Goal: Task Accomplishment & Management: Use online tool/utility

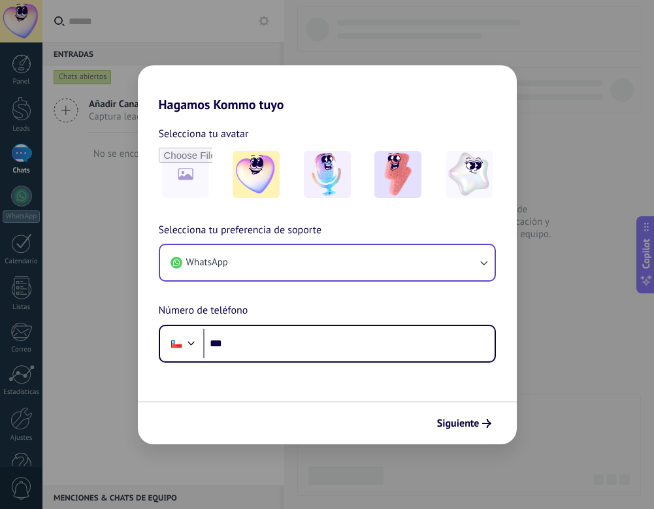
click at [357, 270] on button "WhatsApp" at bounding box center [327, 262] width 334 height 35
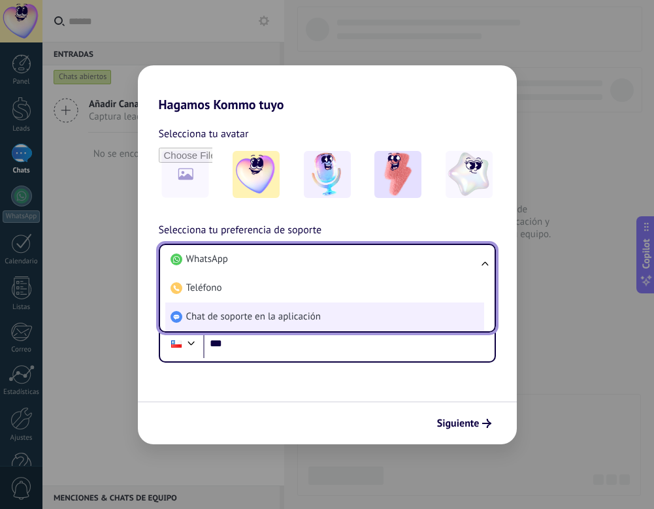
click at [344, 313] on li "Chat de soporte en la aplicación" at bounding box center [324, 316] width 319 height 29
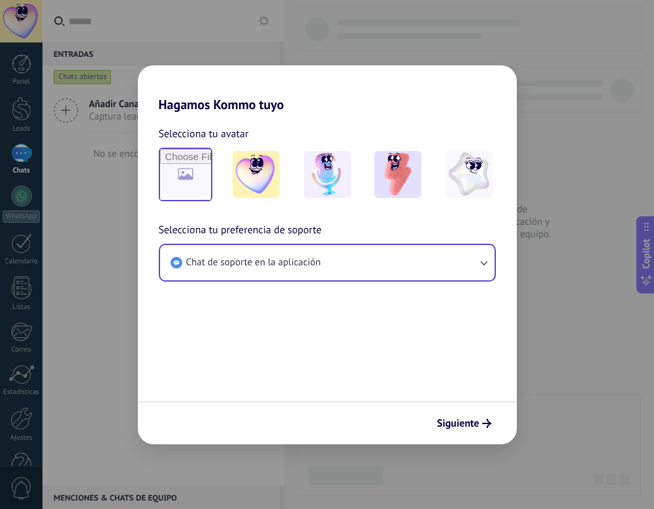
click at [185, 178] on input "file" at bounding box center [185, 174] width 51 height 51
click at [461, 417] on button "Siguiente" at bounding box center [464, 423] width 66 height 22
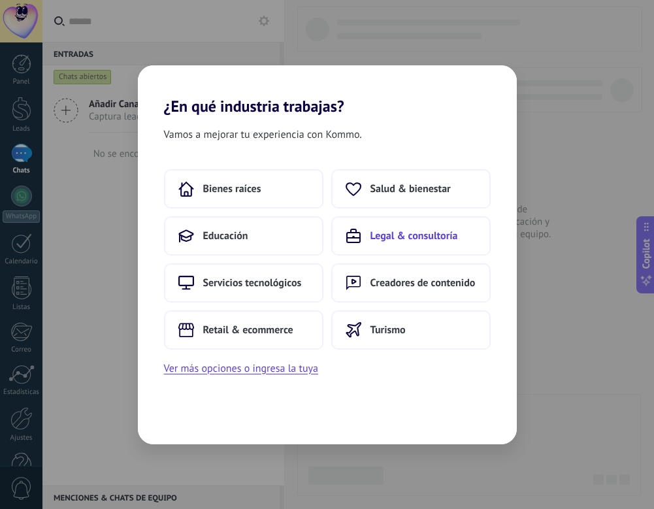
click at [369, 238] on button "Legal & consultoría" at bounding box center [410, 235] width 159 height 39
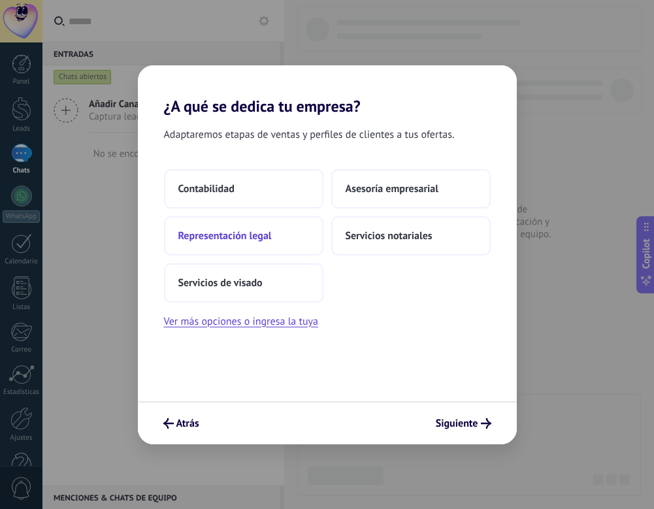
click at [286, 242] on button "Representación legal" at bounding box center [243, 235] width 159 height 39
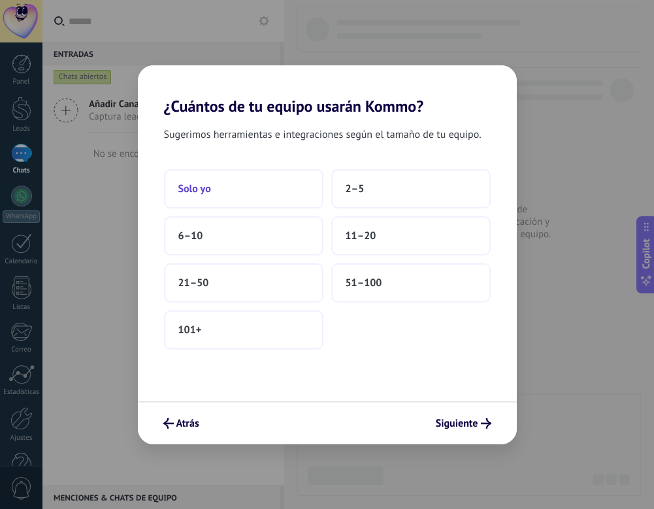
click at [276, 181] on button "Solo yo" at bounding box center [243, 188] width 159 height 39
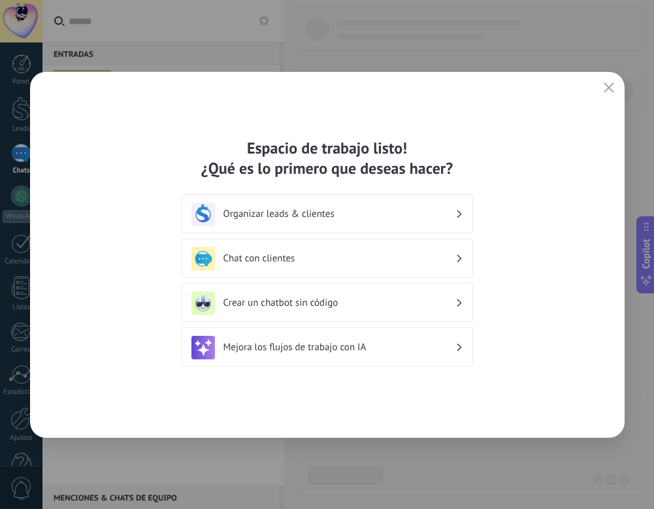
click at [303, 249] on div "Chat con clientes" at bounding box center [327, 259] width 272 height 24
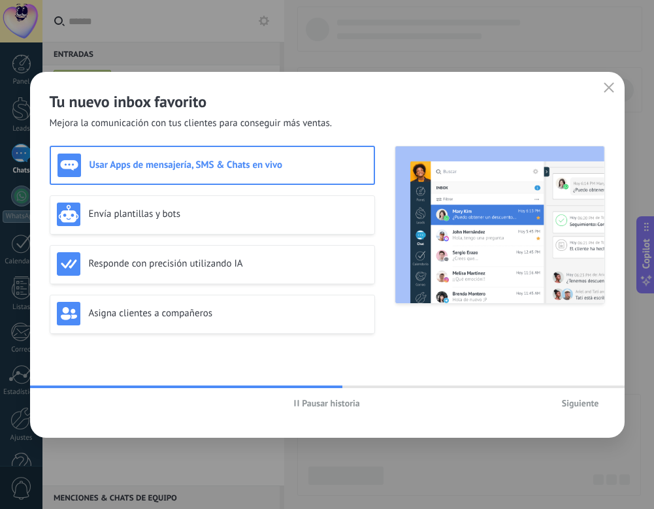
click at [287, 157] on div "Usar Apps de mensajería, SMS & Chats en vivo" at bounding box center [212, 165] width 310 height 24
click at [577, 401] on span "Siguiente" at bounding box center [580, 402] width 37 height 9
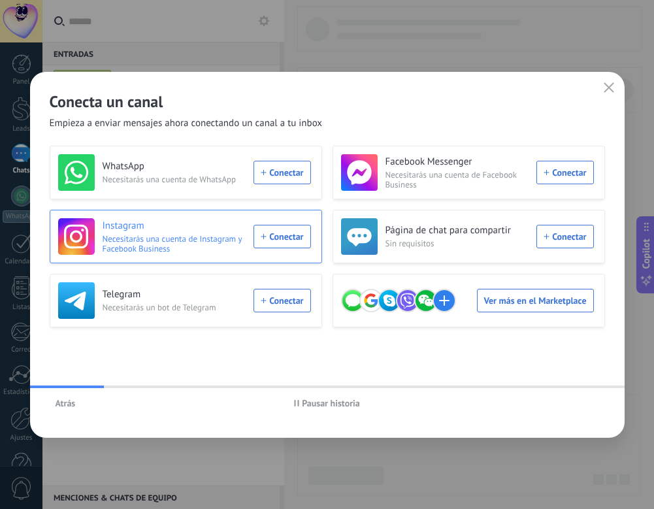
click at [296, 236] on div "Instagram Necesitarás una cuenta de Instagram y Facebook Business Conectar" at bounding box center [184, 236] width 253 height 37
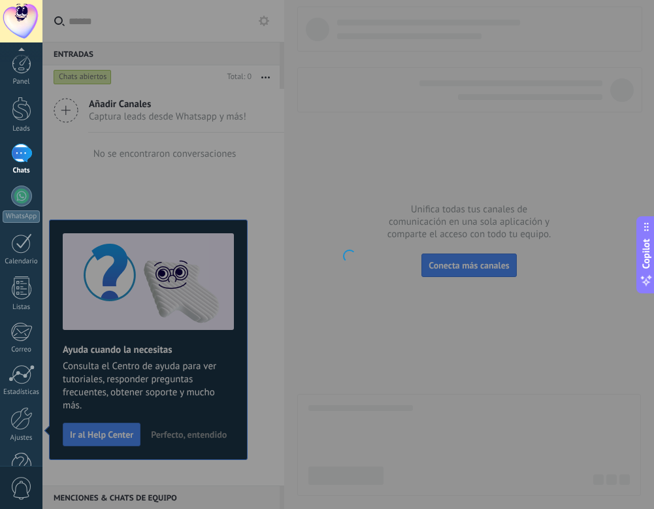
scroll to position [35, 0]
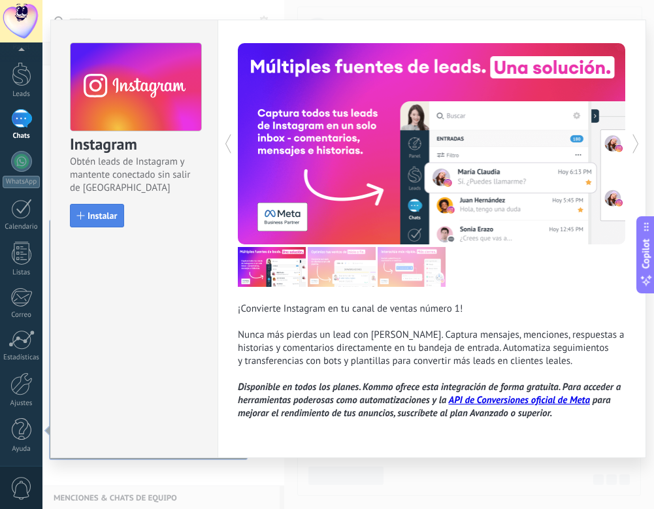
click at [112, 207] on button "Instalar" at bounding box center [97, 216] width 54 height 24
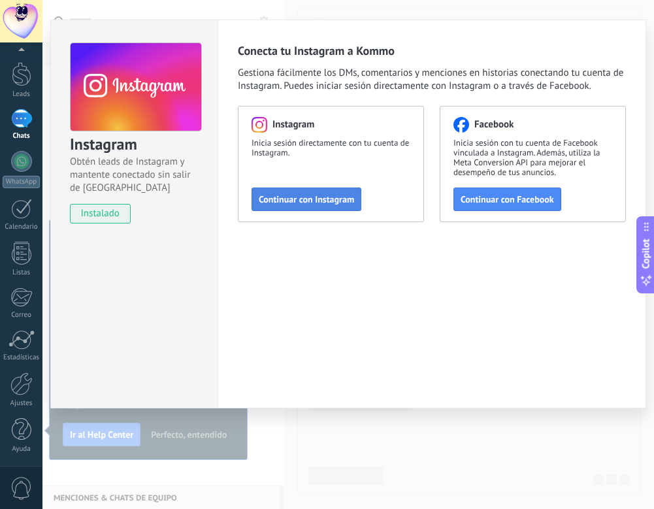
click at [309, 200] on span "Continuar con Instagram" at bounding box center [306, 199] width 95 height 9
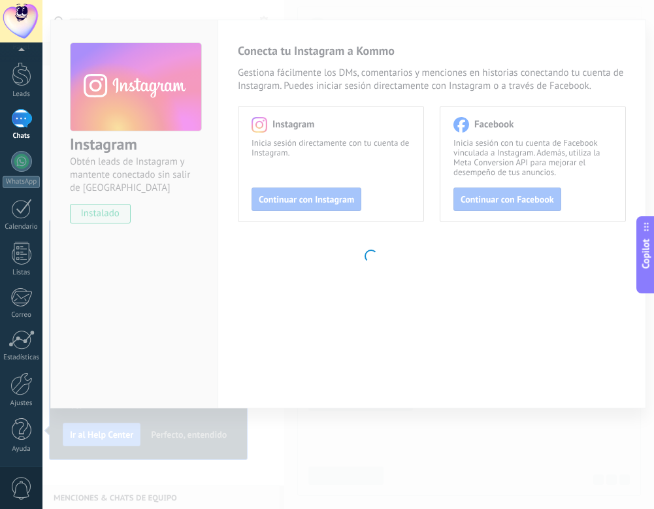
click at [334, 193] on body ".abecls-1,.abecls-2{fill-rule:evenodd}.abecls-2{fill:#fff} .abhcls-1{fill:none}…" at bounding box center [327, 254] width 654 height 509
click at [330, 207] on body ".abecls-1,.abecls-2{fill-rule:evenodd}.abecls-2{fill:#fff} .abhcls-1{fill:none}…" at bounding box center [327, 254] width 654 height 509
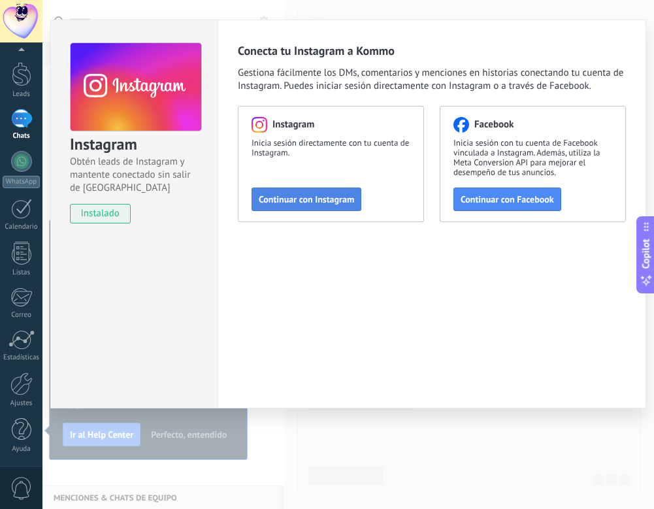
click at [303, 195] on span "Continuar con Instagram" at bounding box center [306, 199] width 95 height 9
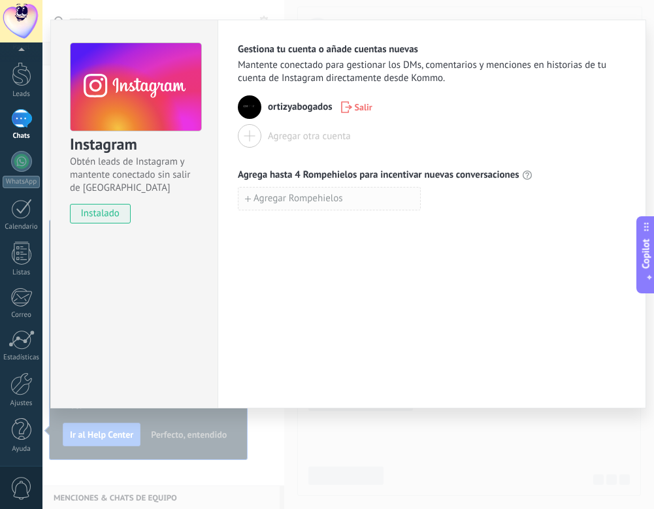
click at [280, 195] on span "Agregar Rompehielos" at bounding box center [297, 198] width 89 height 9
click at [384, 162] on div "Gestiona tu cuenta o añade cuentas nuevas Mantente conectado para gestionar los…" at bounding box center [432, 141] width 388 height 196
click at [360, 191] on input at bounding box center [329, 197] width 182 height 21
click at [269, 159] on div "Gestiona tu cuenta o añade cuentas nuevas Mantente conectado para gestionar los…" at bounding box center [432, 141] width 388 height 196
click at [264, 199] on input at bounding box center [329, 197] width 182 height 21
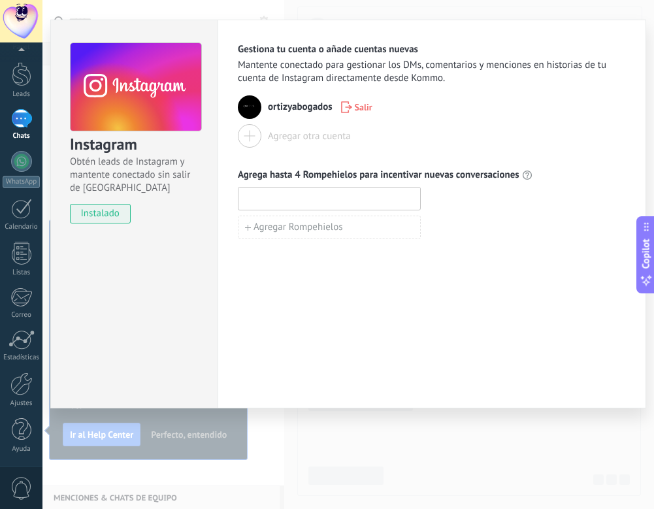
paste input "**********"
type input "**********"
click at [351, 226] on button "Agregar Rompehielos" at bounding box center [329, 227] width 183 height 24
paste input "**********"
type input "**********"
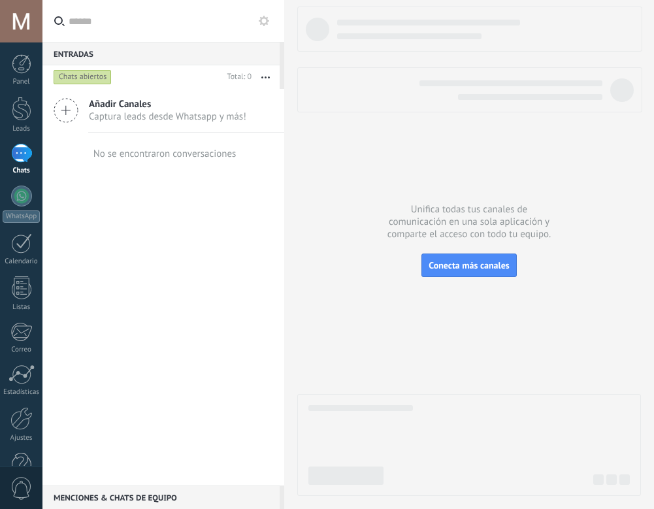
click at [190, 118] on span "Captura leads desde Whatsapp y más!" at bounding box center [167, 116] width 157 height 12
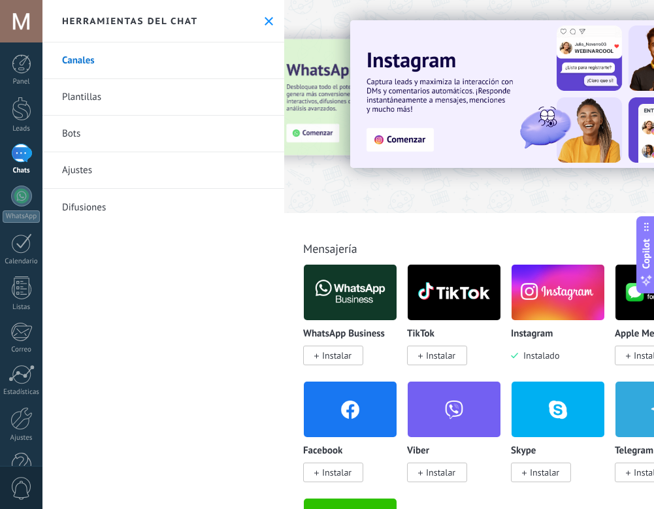
click at [555, 323] on div "Instagram Instalado" at bounding box center [558, 313] width 94 height 98
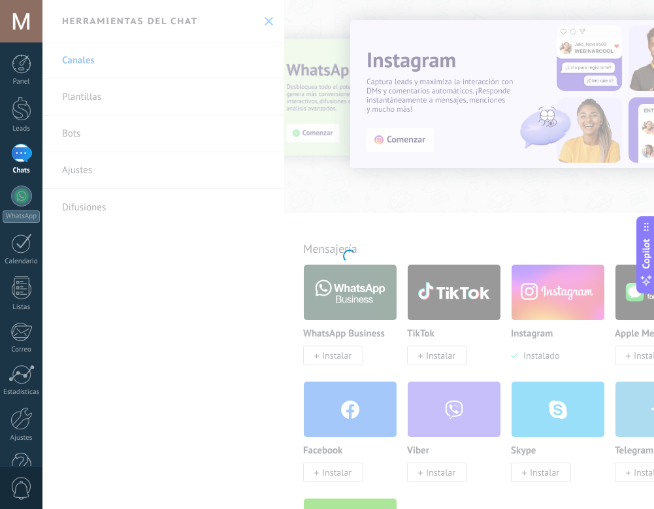
click at [551, 306] on div "Instagram Obtén leads de Instagram y mantente conectado sin salir de Kommo Inst…" at bounding box center [347, 254] width 611 height 509
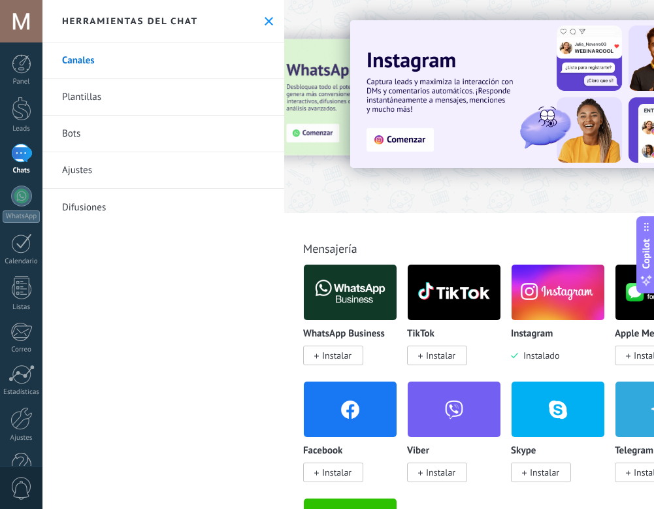
click at [551, 306] on img at bounding box center [557, 292] width 93 height 63
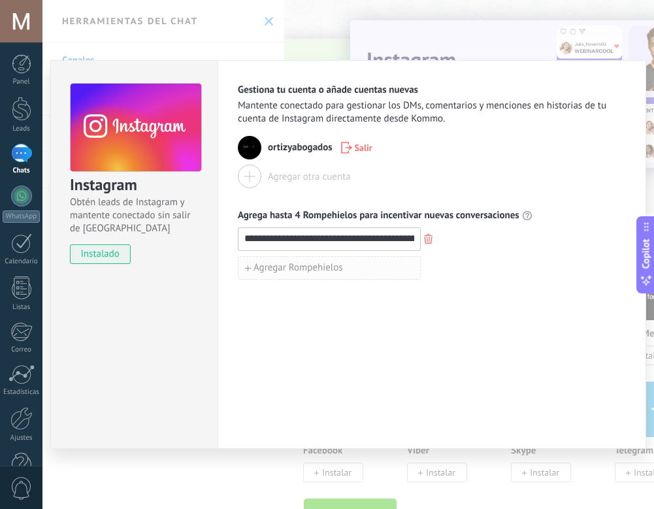
click at [361, 268] on button "Agregar Rompehielos" at bounding box center [329, 268] width 183 height 24
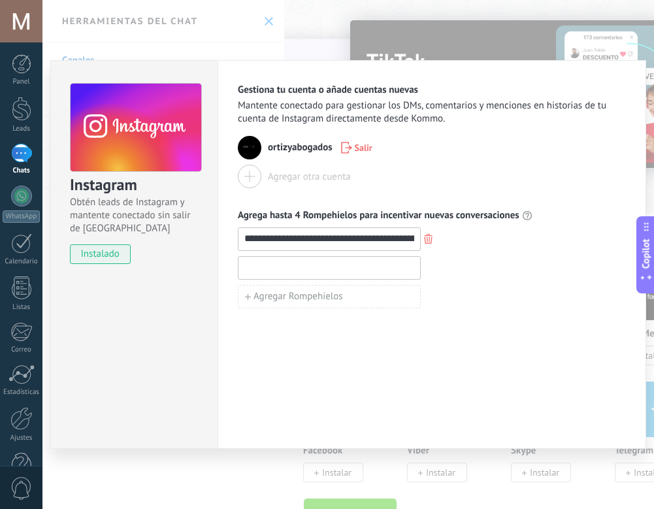
paste input "**********"
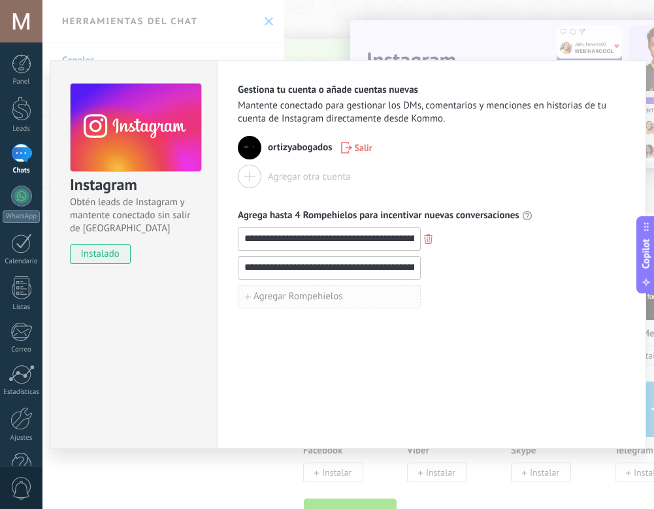
type input "**********"
click at [330, 300] on span "Agregar Rompehielos" at bounding box center [297, 296] width 89 height 9
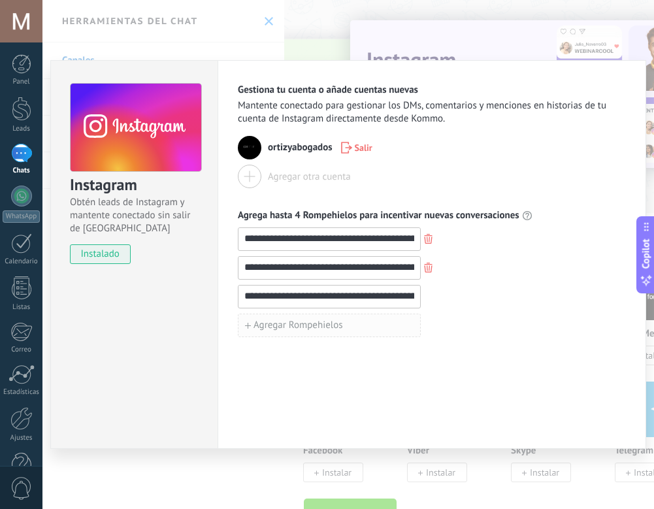
type input "**********"
click at [344, 328] on button "Agregar Rompehielos" at bounding box center [329, 325] width 183 height 24
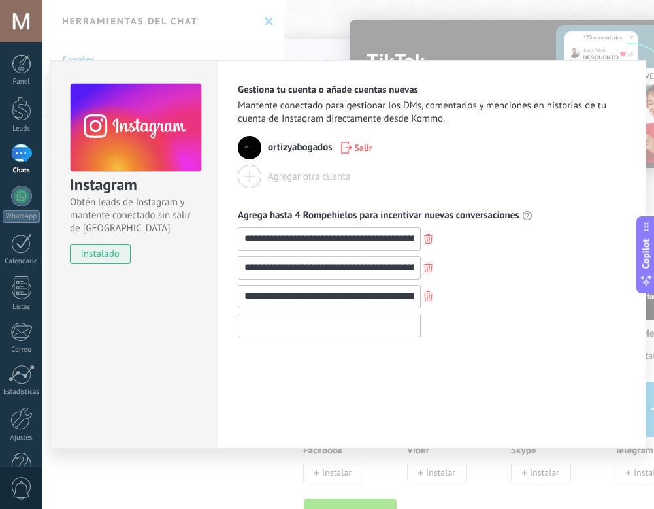
click at [352, 326] on input at bounding box center [329, 324] width 182 height 21
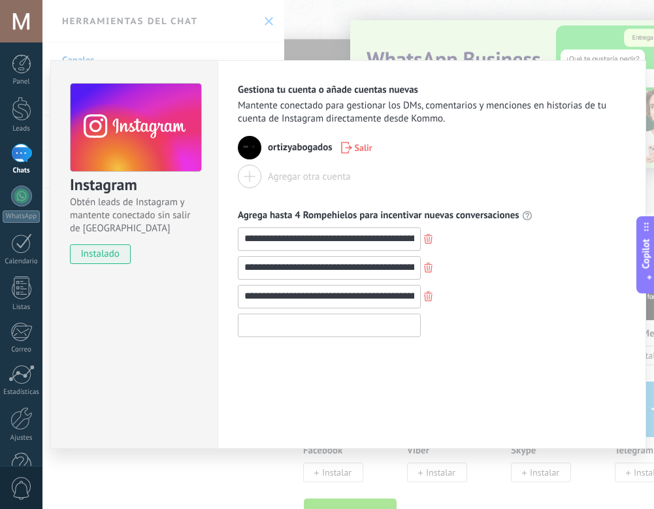
paste input "**********"
drag, startPoint x: 411, startPoint y: 327, endPoint x: 351, endPoint y: 331, distance: 60.3
click at [351, 331] on input "**********" at bounding box center [329, 324] width 182 height 21
drag, startPoint x: 409, startPoint y: 326, endPoint x: 360, endPoint y: 330, distance: 49.1
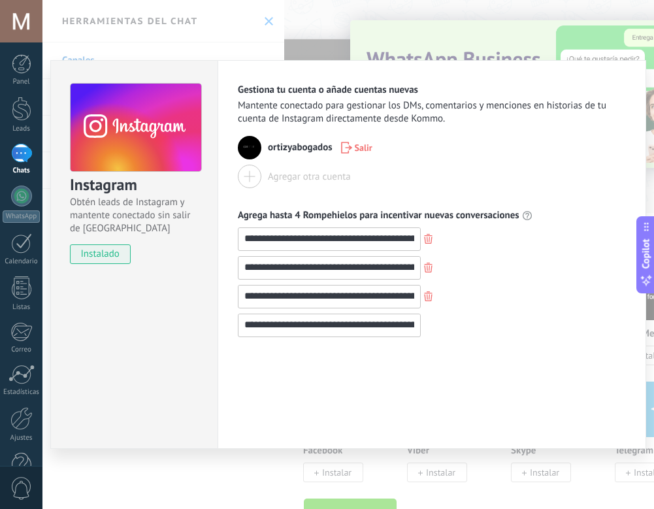
click at [360, 329] on input "**********" at bounding box center [329, 324] width 182 height 21
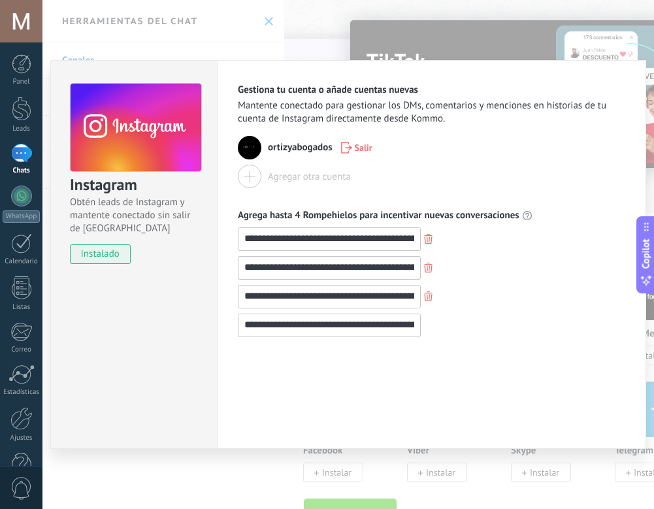
type input "**********"
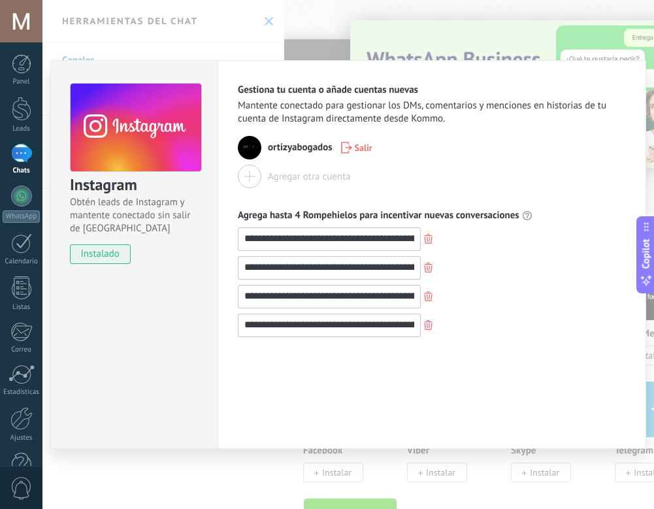
click at [118, 255] on span "instalado" at bounding box center [100, 254] width 59 height 20
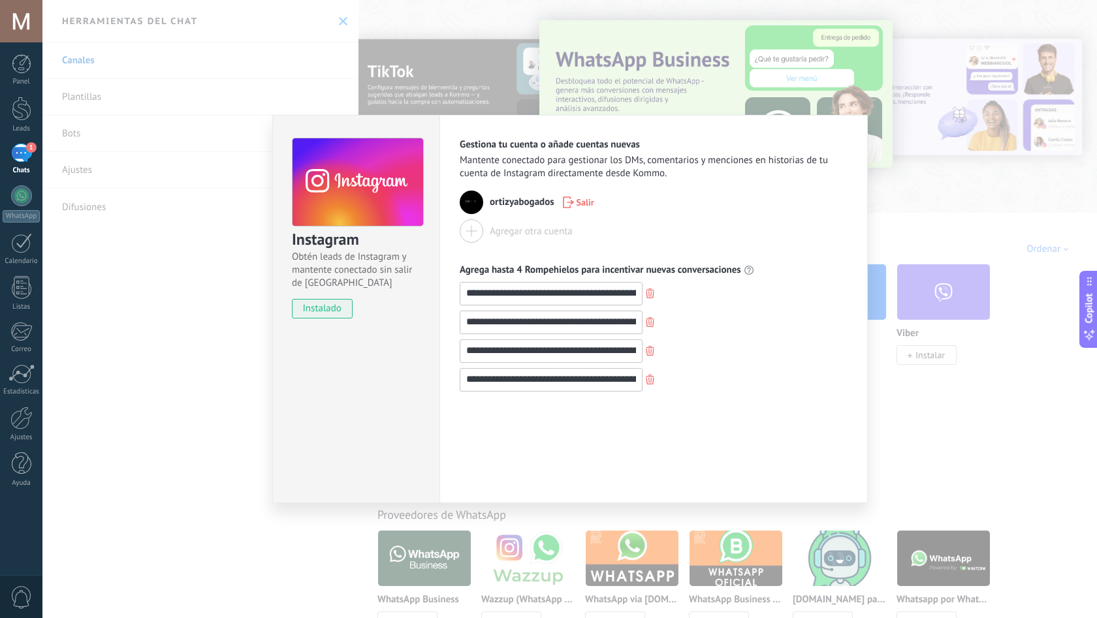
click at [653, 508] on div "**********" at bounding box center [569, 309] width 1055 height 618
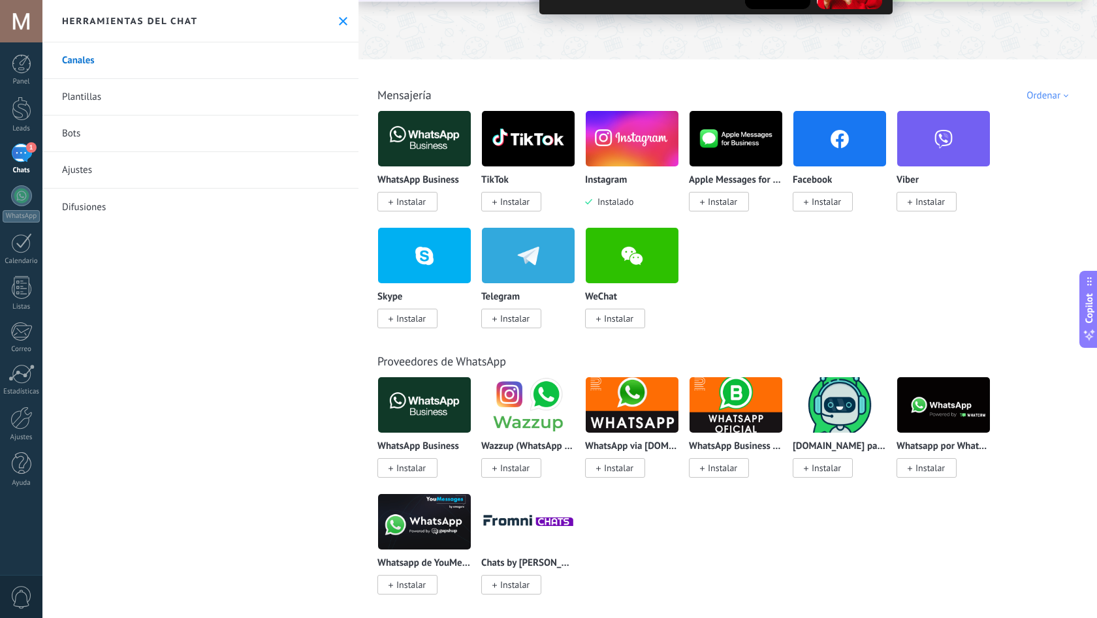
scroll to position [139, 0]
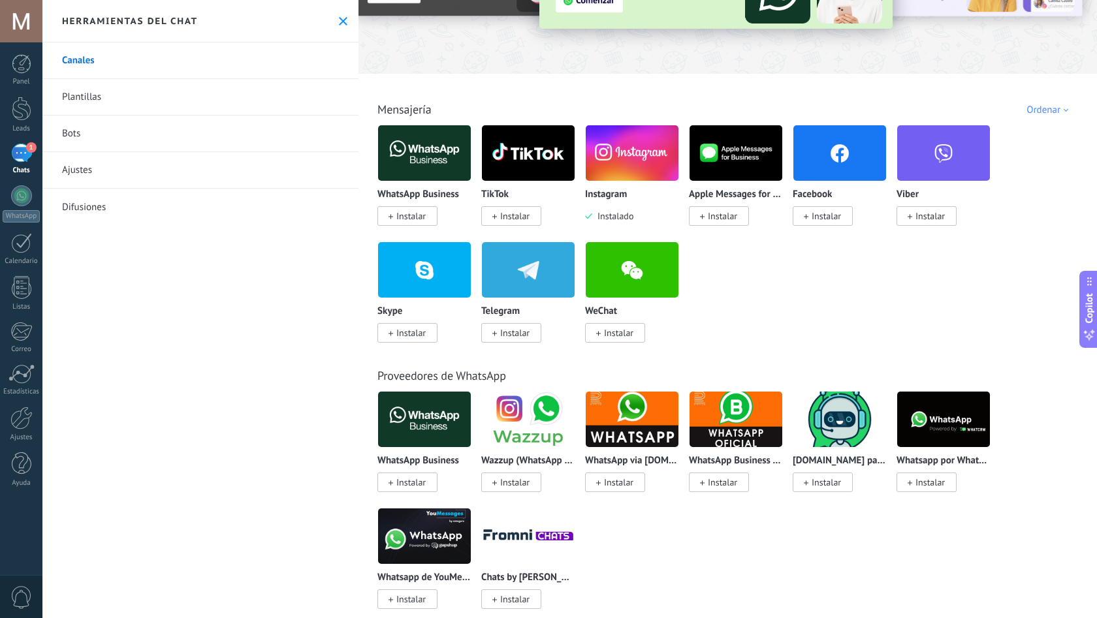
click at [423, 221] on span "Instalar" at bounding box center [410, 216] width 29 height 12
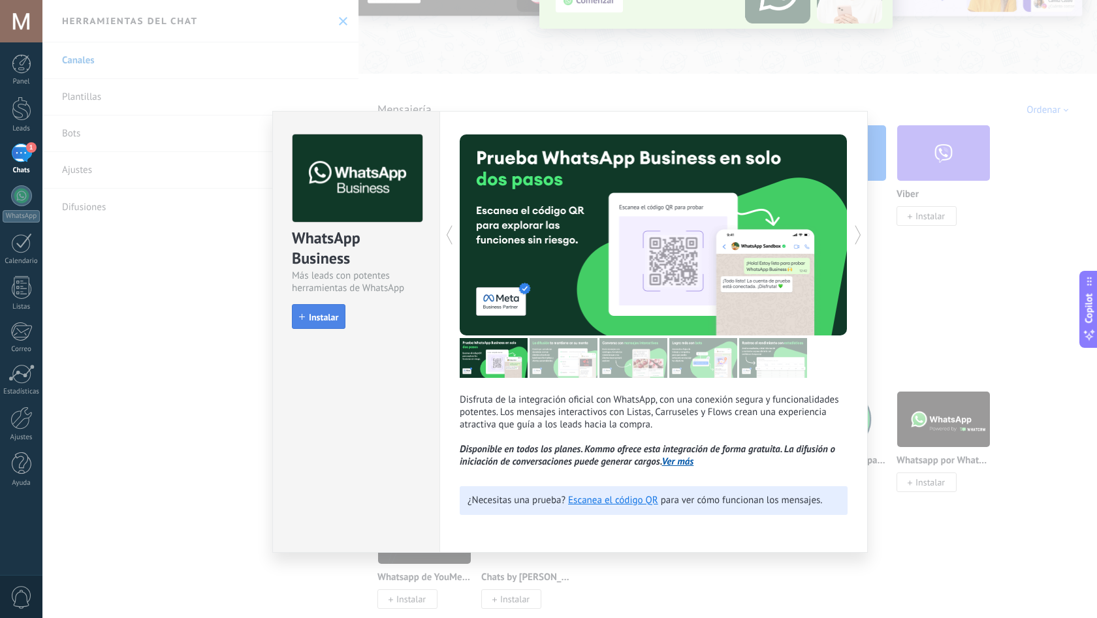
click at [322, 311] on button "Instalar" at bounding box center [319, 316] width 54 height 25
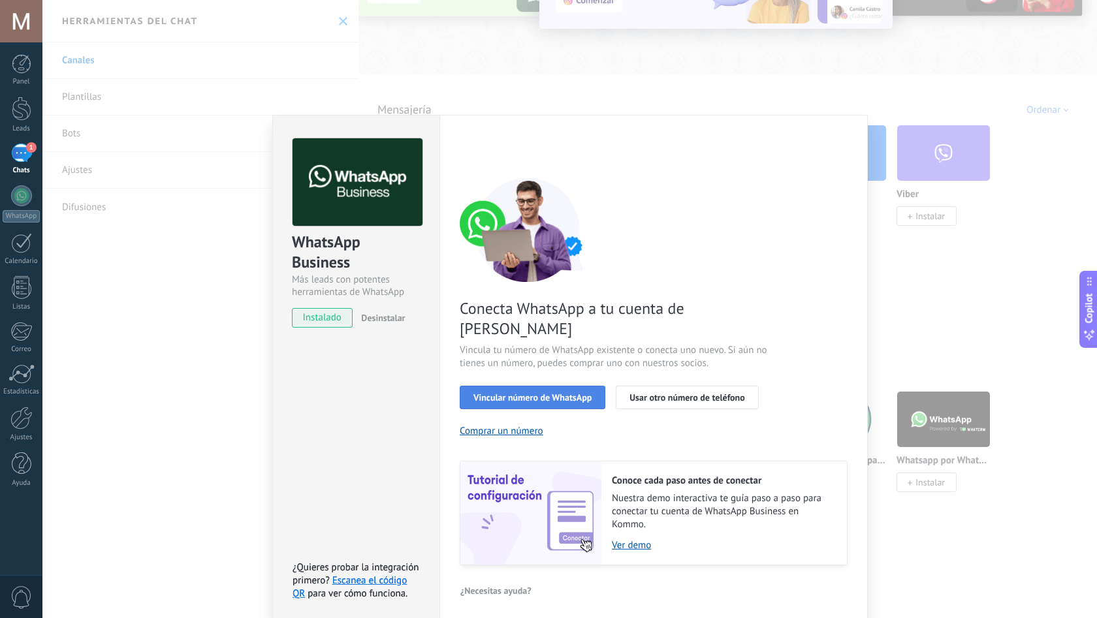
click at [534, 386] on button "Vincular número de WhatsApp" at bounding box center [533, 398] width 146 height 24
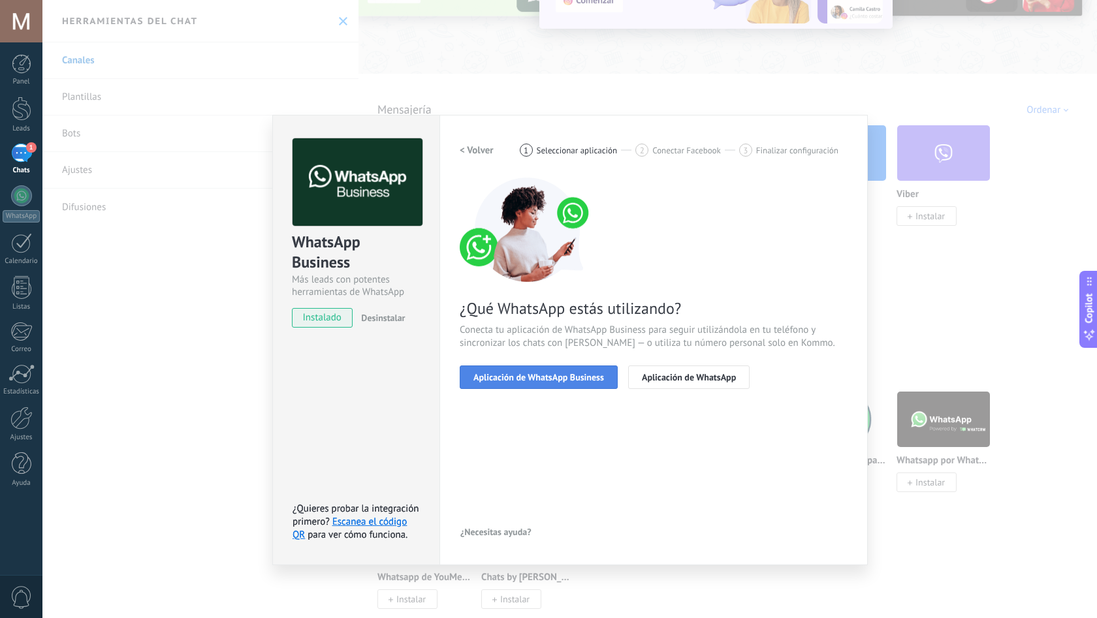
click at [560, 377] on span "Aplicación de WhatsApp Business" at bounding box center [538, 377] width 131 height 9
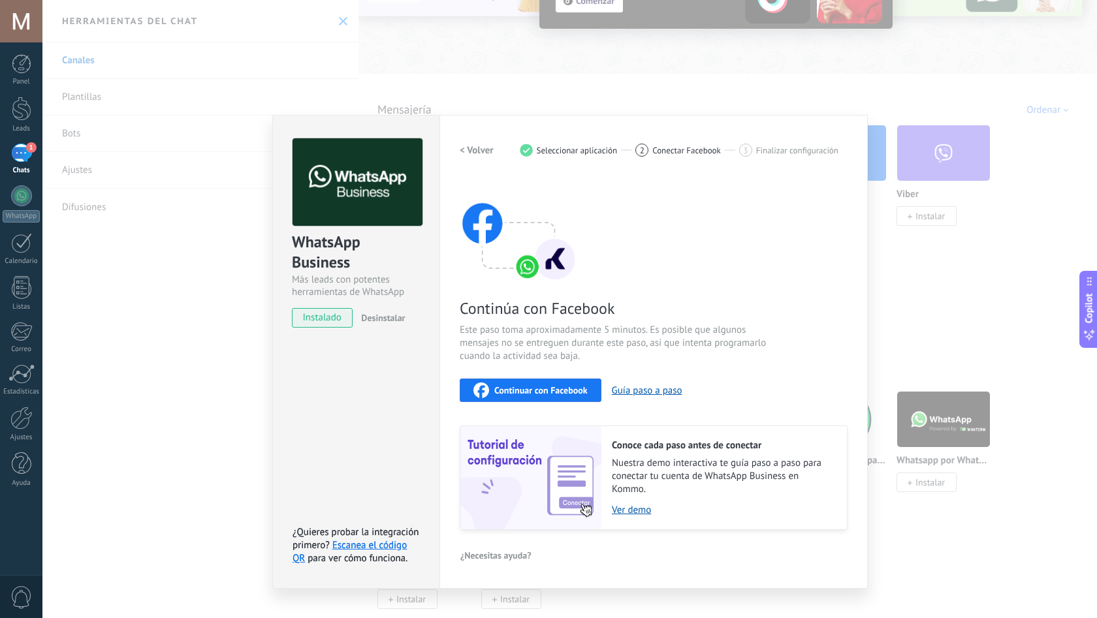
click at [557, 387] on span "Continuar con Facebook" at bounding box center [540, 390] width 93 height 9
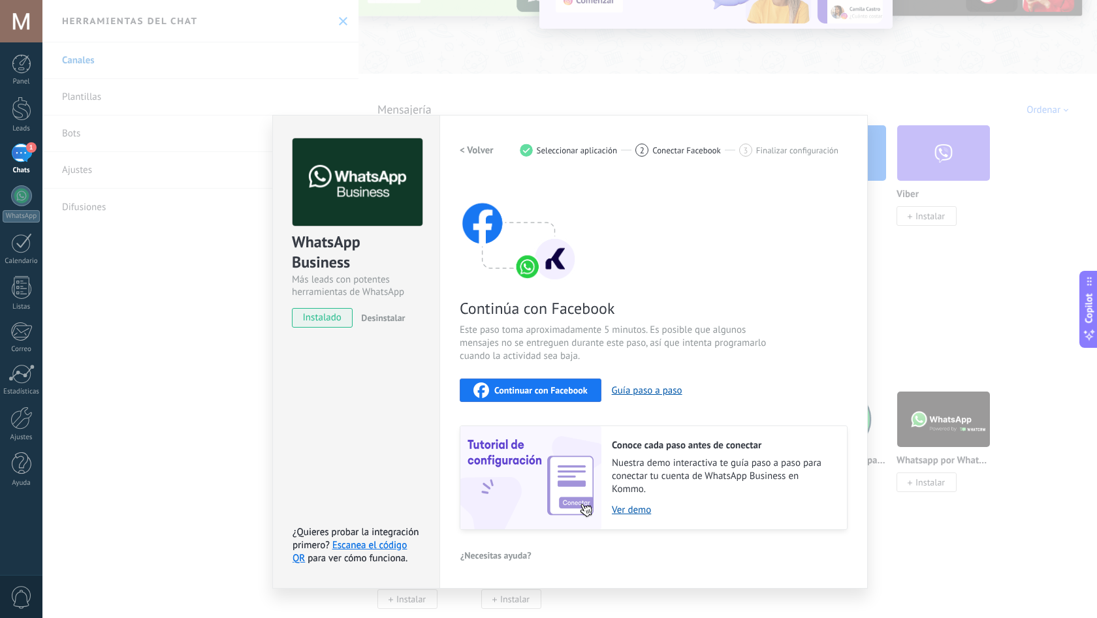
click at [653, 332] on div "WhatsApp Business Más leads con potentes herramientas de WhatsApp instalado Des…" at bounding box center [569, 309] width 1055 height 618
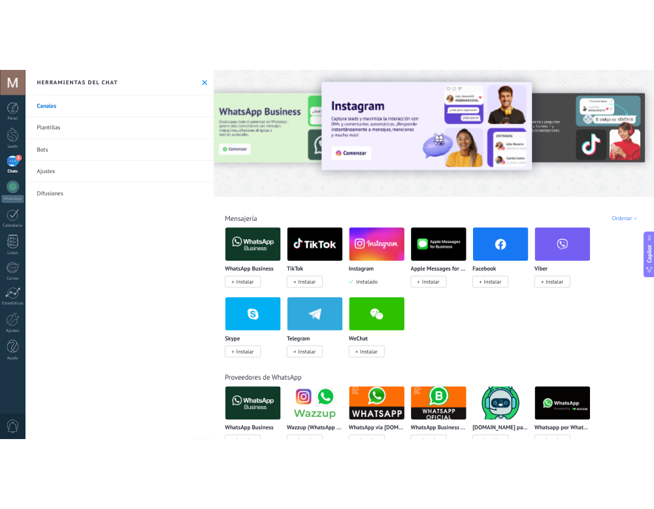
scroll to position [0, 0]
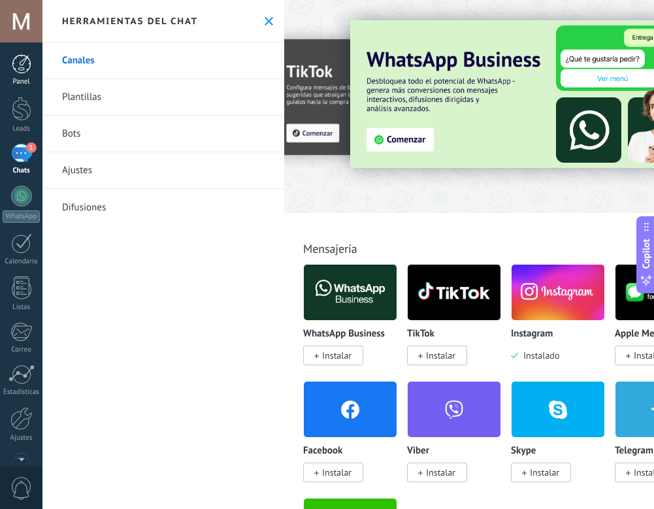
click at [22, 80] on div "Panel" at bounding box center [22, 82] width 38 height 8
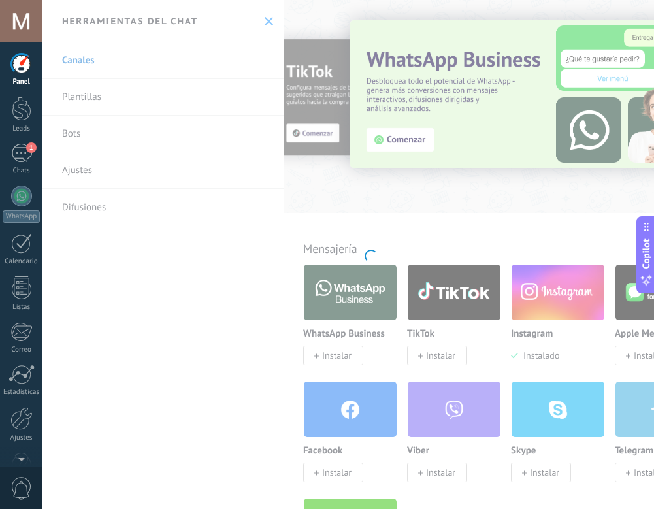
click at [89, 94] on body ".abecls-1,.abecls-2{fill-rule:evenodd}.abecls-2{fill:#fff} .abhcls-1{fill:none}…" at bounding box center [327, 254] width 654 height 509
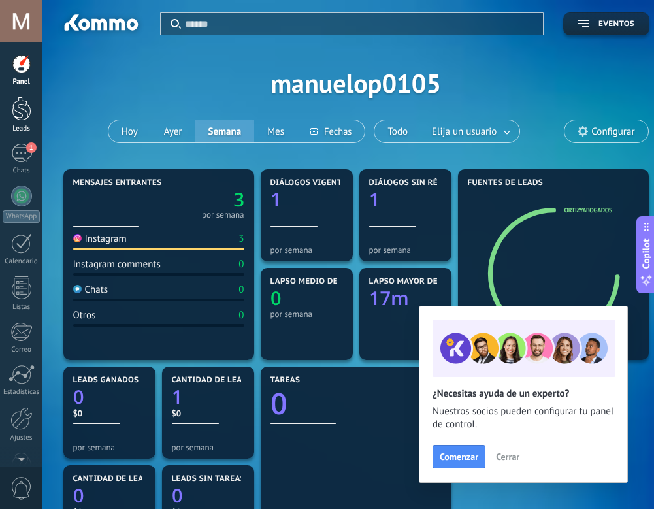
click at [25, 103] on div at bounding box center [22, 109] width 20 height 24
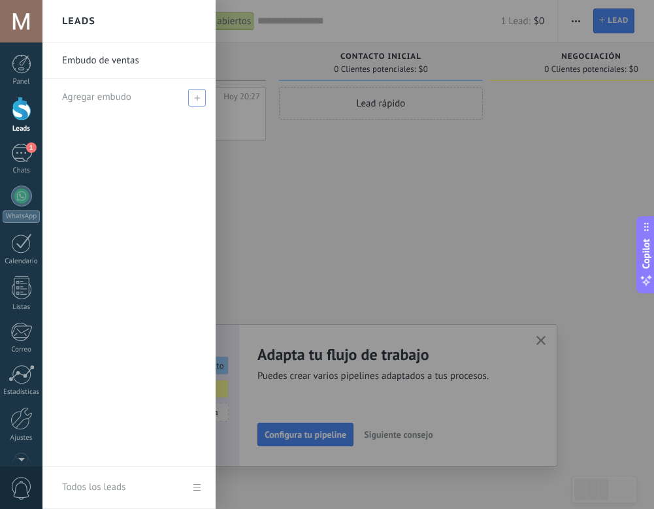
click at [69, 97] on span "Agregar embudo" at bounding box center [96, 97] width 69 height 12
click at [80, 68] on link "Embudo de ventas" at bounding box center [132, 60] width 140 height 37
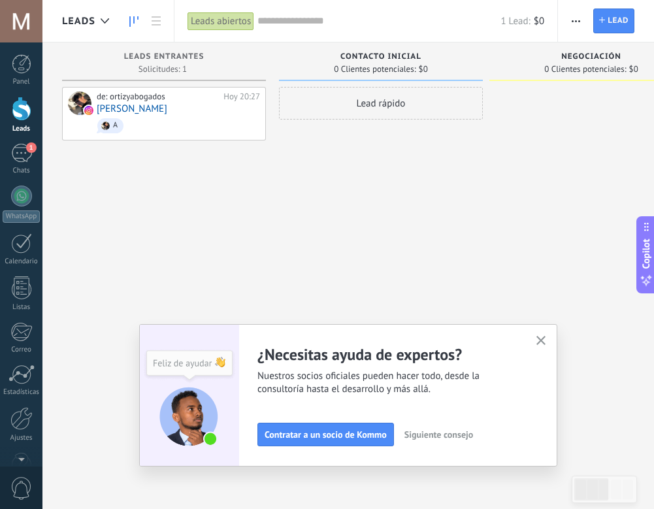
click at [17, 117] on div at bounding box center [22, 109] width 20 height 24
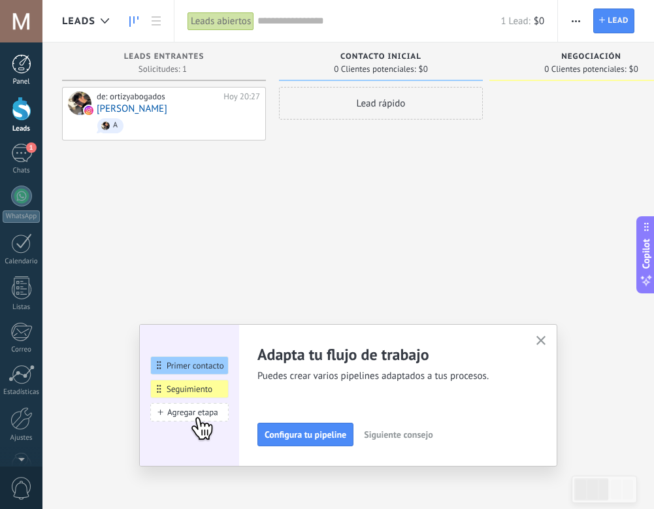
click at [22, 67] on div at bounding box center [22, 64] width 20 height 20
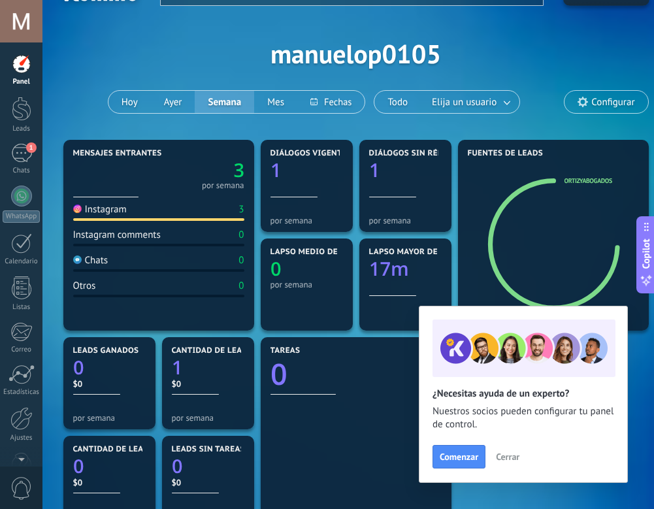
scroll to position [30, 1]
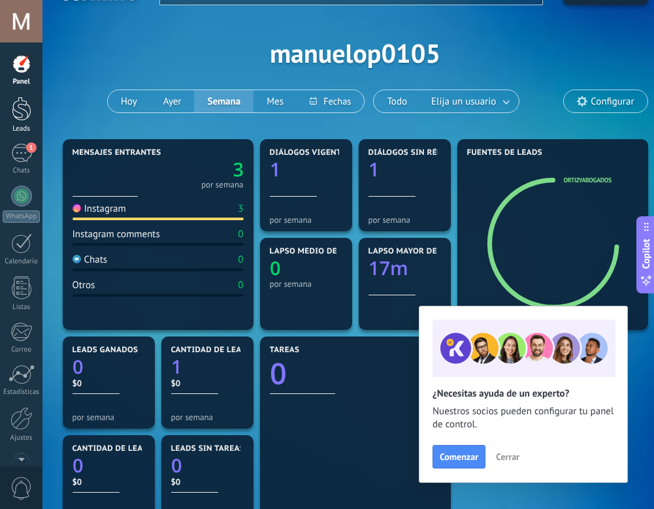
click at [24, 110] on div at bounding box center [22, 109] width 20 height 24
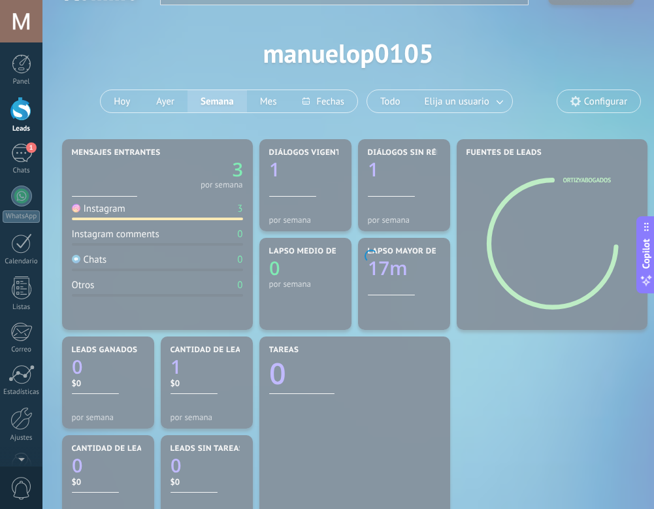
scroll to position [30, 0]
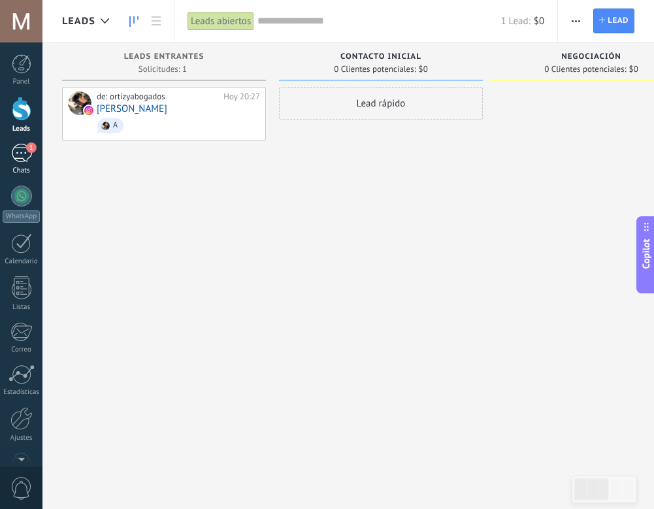
click at [25, 163] on link "1 Chats" at bounding box center [21, 159] width 42 height 31
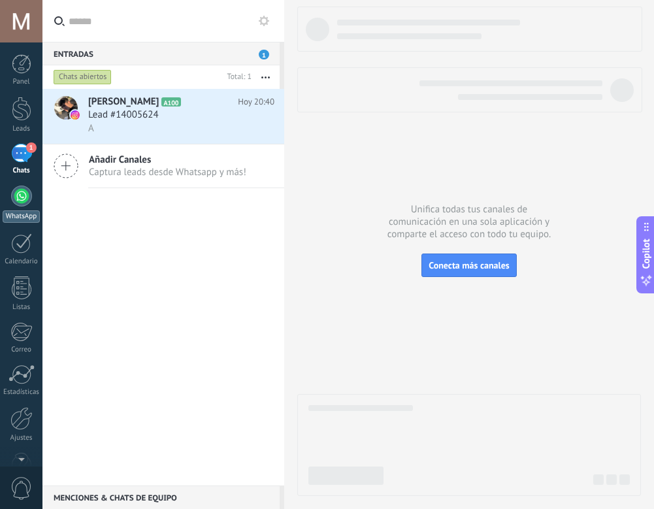
click at [16, 203] on div at bounding box center [21, 195] width 21 height 21
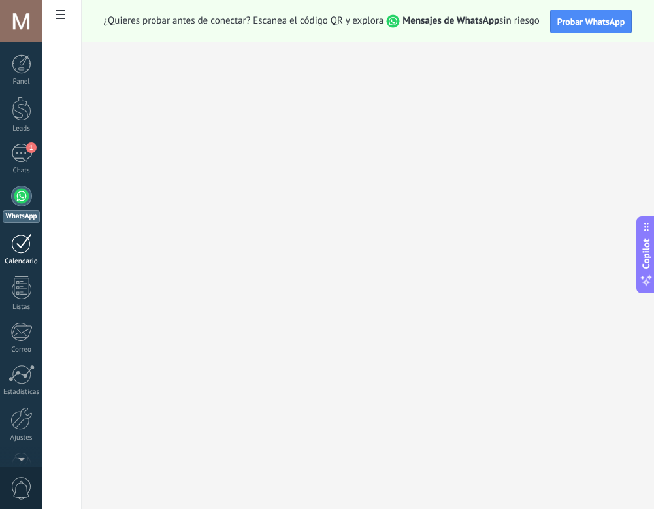
click at [22, 239] on div at bounding box center [21, 243] width 21 height 20
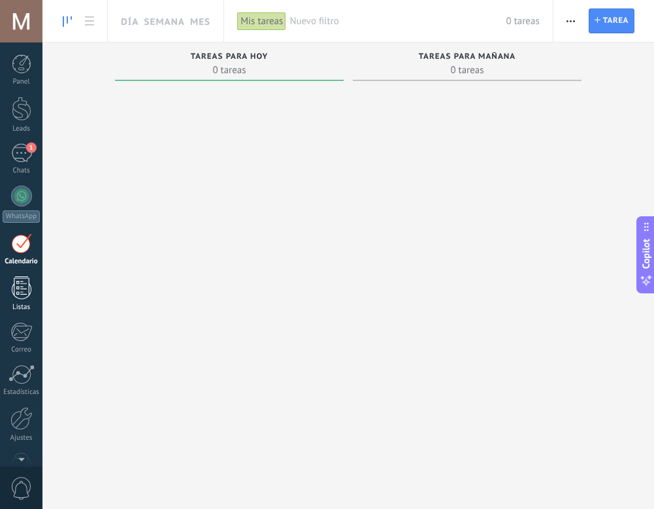
click at [24, 285] on div at bounding box center [22, 287] width 20 height 23
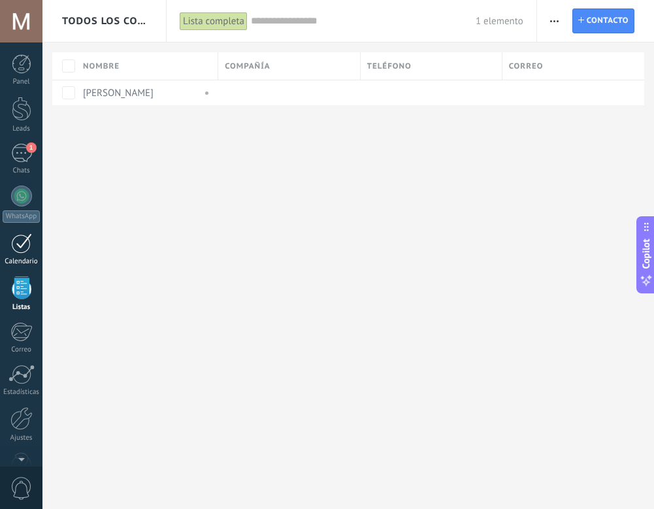
click at [23, 257] on div "Calendario" at bounding box center [22, 261] width 38 height 8
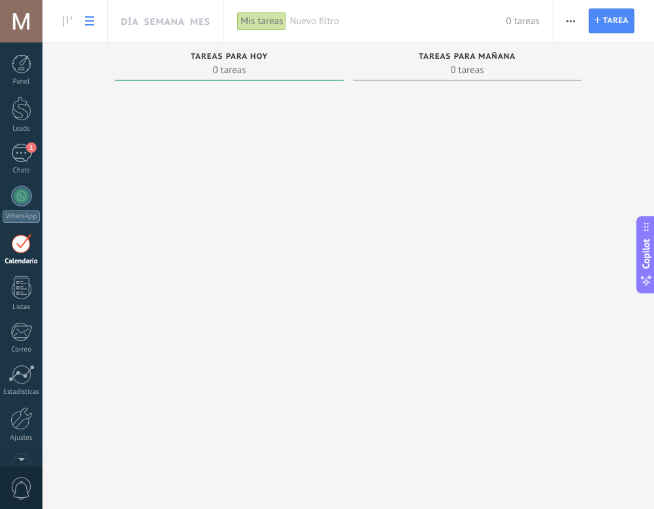
click at [84, 24] on link at bounding box center [89, 20] width 22 height 25
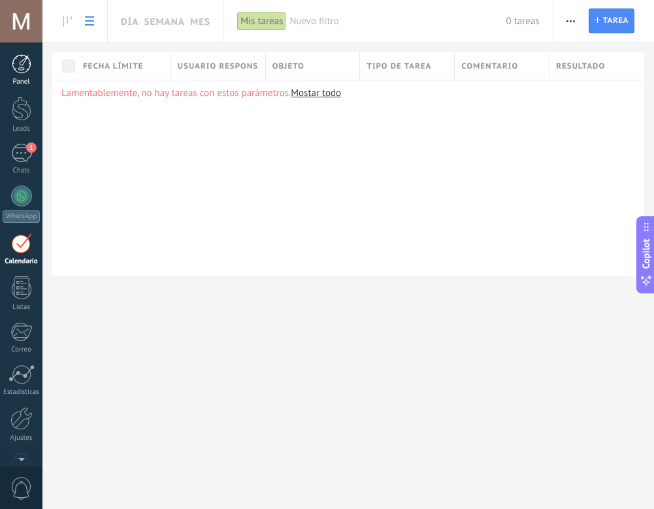
click at [21, 71] on div at bounding box center [22, 64] width 20 height 20
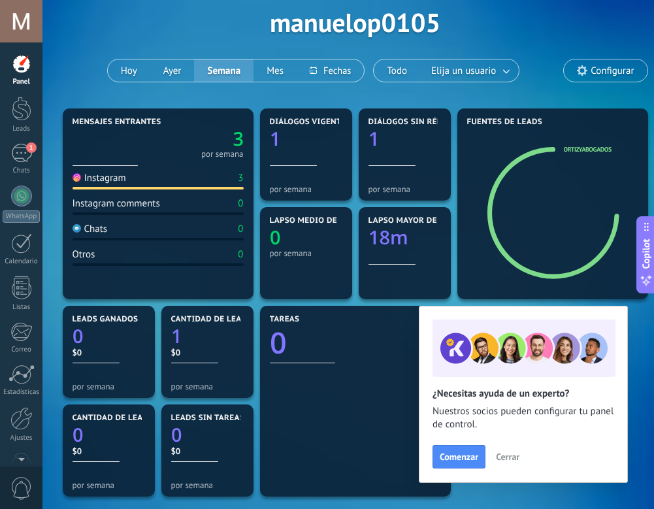
scroll to position [67, 1]
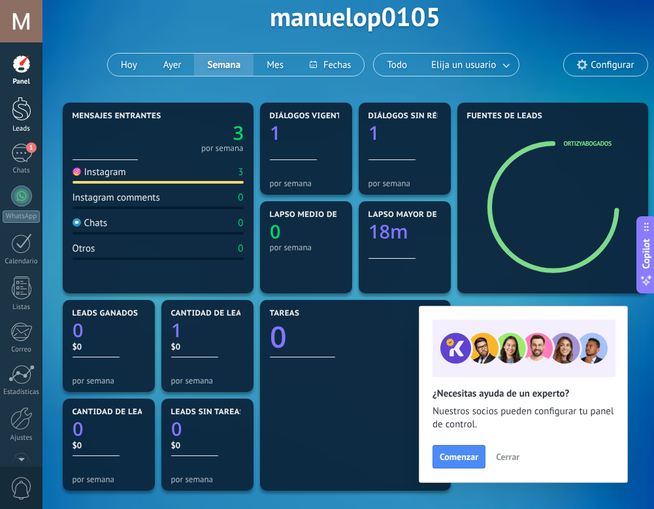
click at [34, 125] on div "Leads" at bounding box center [22, 129] width 38 height 8
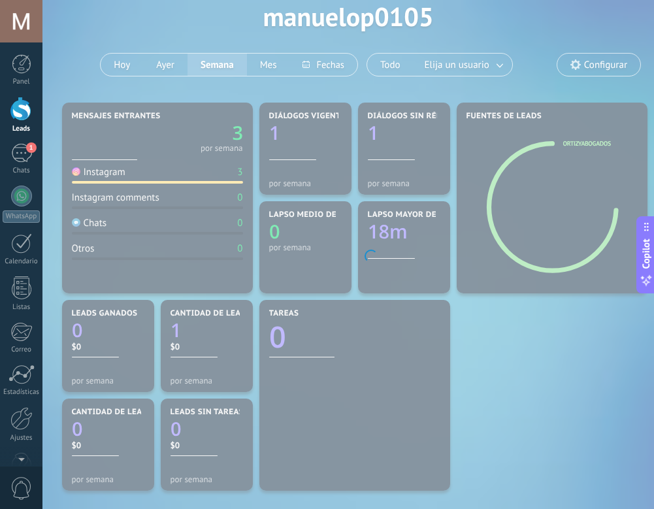
scroll to position [67, 0]
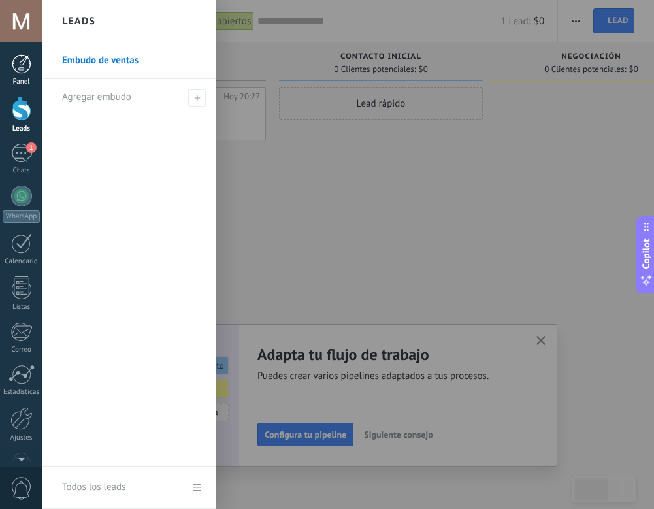
click at [22, 65] on div at bounding box center [22, 64] width 20 height 20
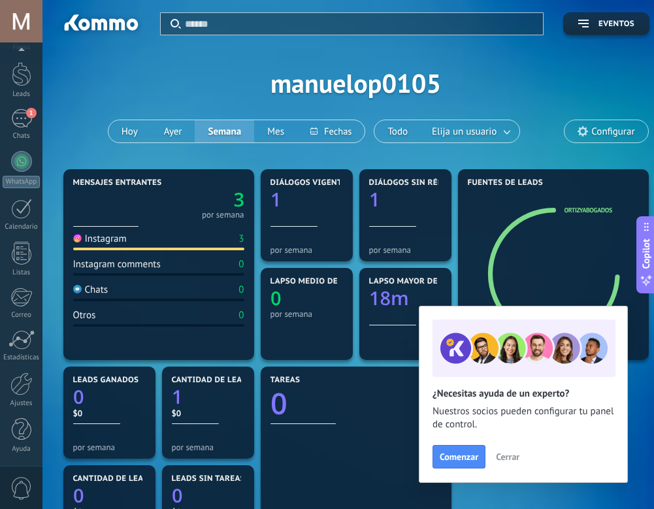
scroll to position [35, 0]
click at [22, 379] on div at bounding box center [21, 383] width 22 height 23
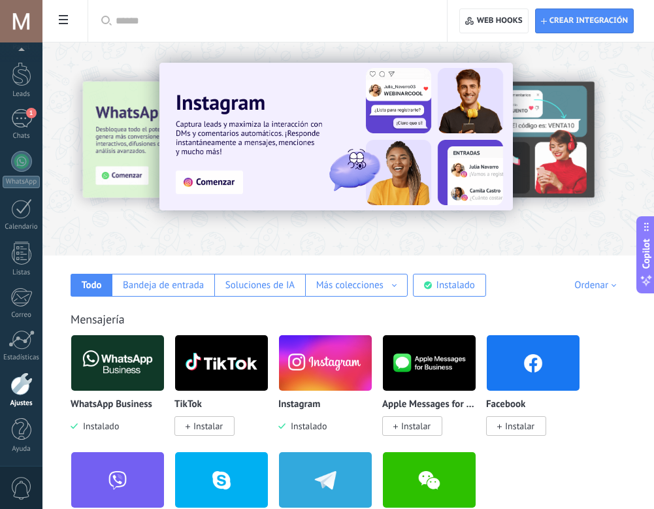
click at [59, 26] on span at bounding box center [63, 20] width 22 height 25
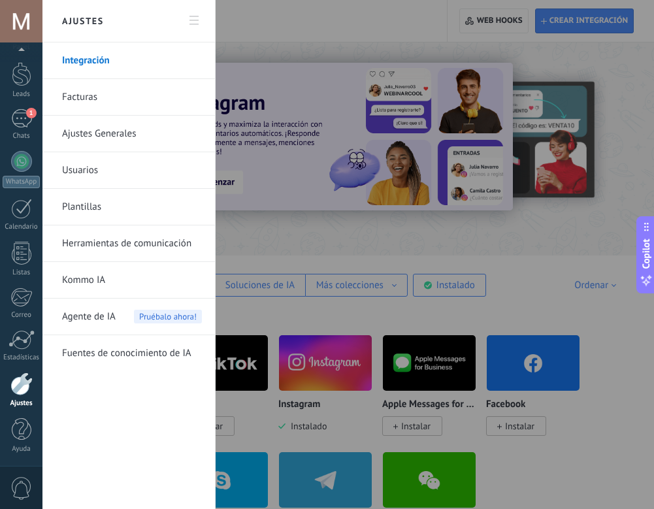
click at [99, 249] on link "Herramientas de comunicación" at bounding box center [132, 243] width 140 height 37
